Goal: Task Accomplishment & Management: Manage account settings

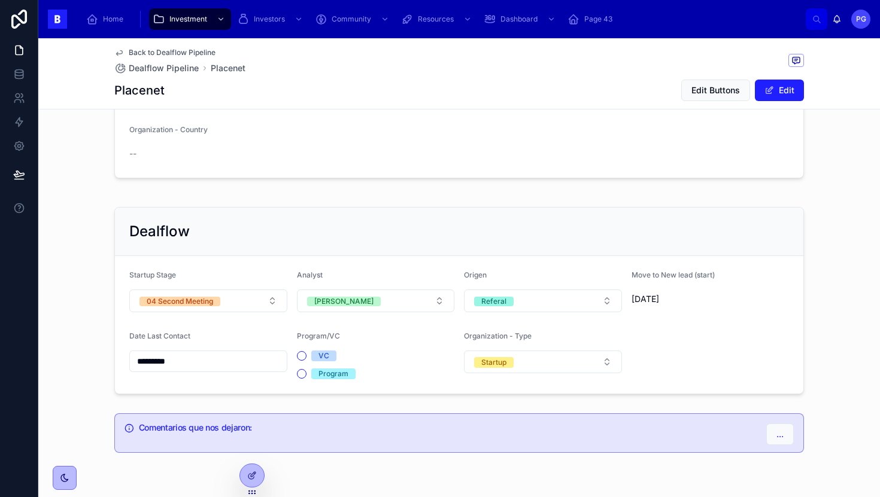
scroll to position [297, 0]
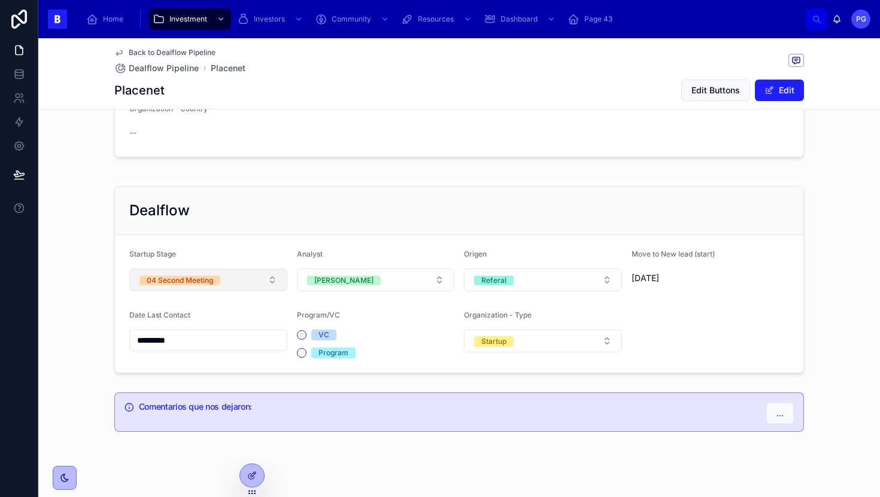
click at [266, 279] on button "04 Second Meeting" at bounding box center [208, 280] width 158 height 23
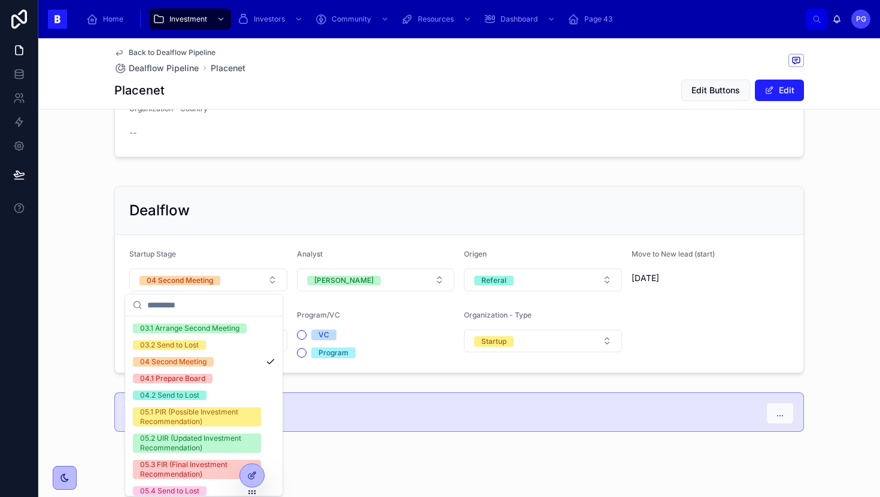
scroll to position [136, 0]
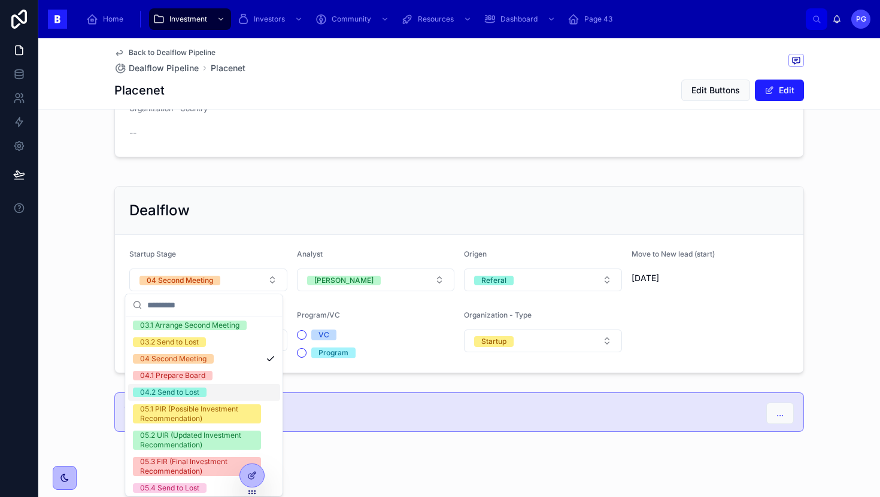
click at [199, 392] on span "04.2 Send to Lost" at bounding box center [170, 393] width 74 height 10
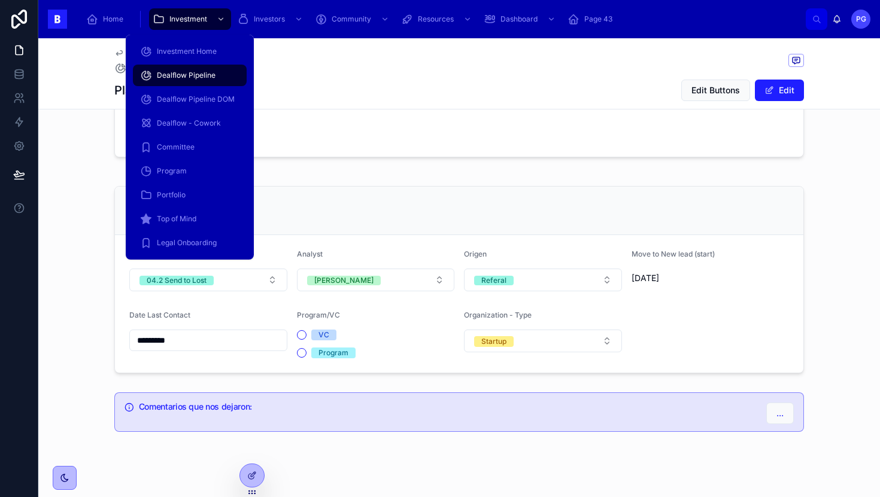
click at [197, 77] on span "Dealflow Pipeline" at bounding box center [186, 76] width 59 height 10
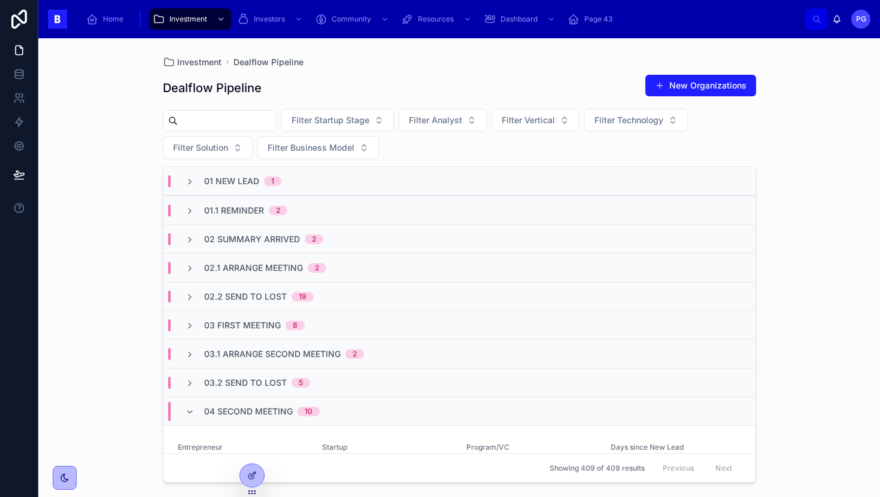
click at [261, 121] on input "text" at bounding box center [227, 120] width 98 height 17
type input "****"
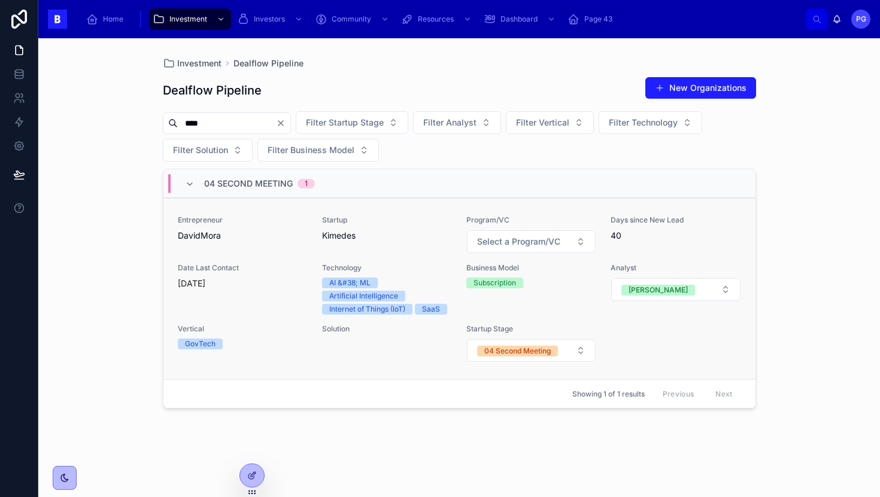
click at [402, 231] on span "Kimedes" at bounding box center [387, 236] width 130 height 12
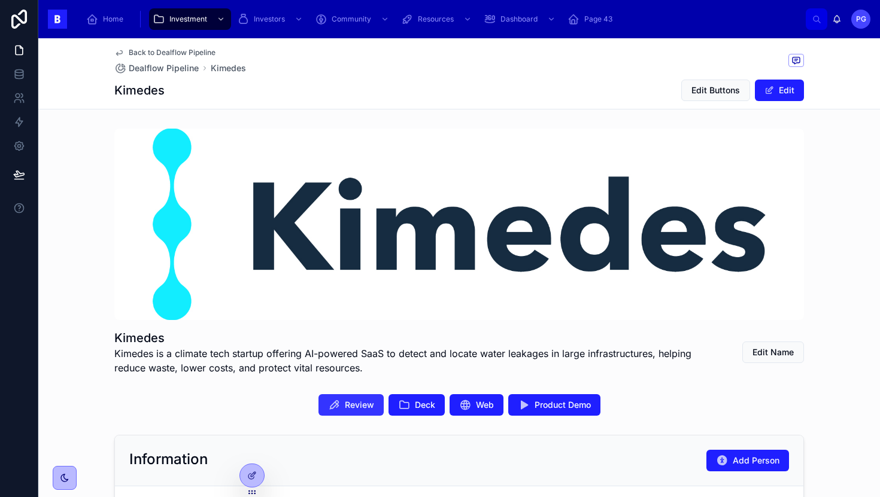
click at [349, 403] on span "Review" at bounding box center [359, 405] width 29 height 12
